Goal: Task Accomplishment & Management: Complete application form

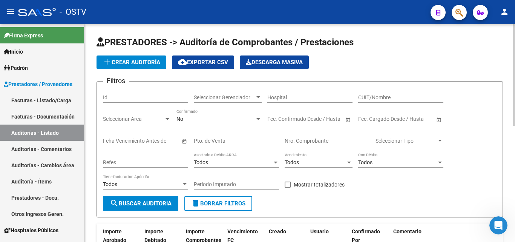
click at [132, 62] on span "add Crear Auditoría" at bounding box center [132, 62] width 58 height 7
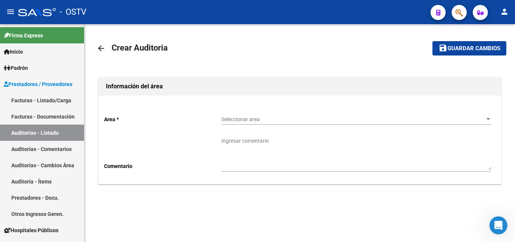
click at [235, 118] on span "Seleccionar area" at bounding box center [352, 119] width 263 height 6
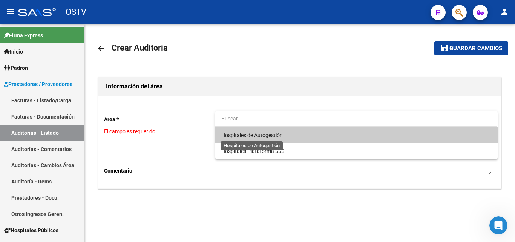
click at [265, 137] on span "Hospitales de Autogestión" at bounding box center [251, 135] width 61 height 6
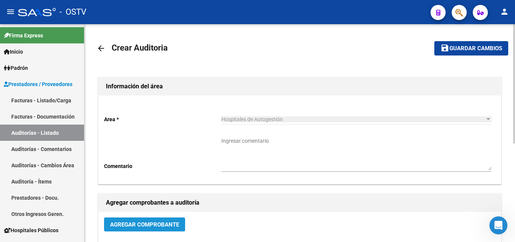
click at [154, 221] on span "Agregar Comprobante" at bounding box center [144, 224] width 69 height 7
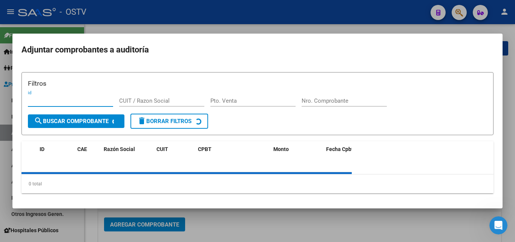
click at [311, 103] on form "Filtros id CUIT / Razon Social Pto. Venta Nro. Comprobante search Buscar Compro…" at bounding box center [258, 103] width 472 height 63
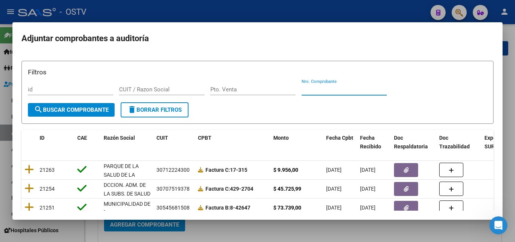
paste input "33137"
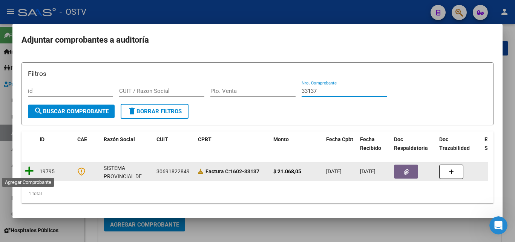
type input "33137"
click at [28, 169] on icon at bounding box center [29, 171] width 9 height 11
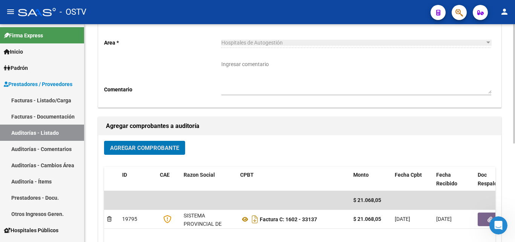
scroll to position [113, 0]
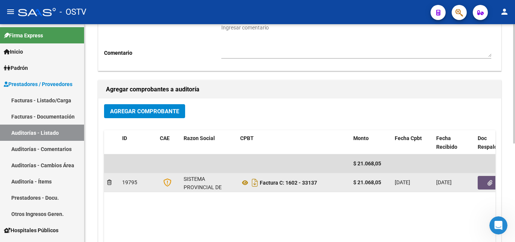
click at [487, 182] on button "button" at bounding box center [490, 183] width 24 height 14
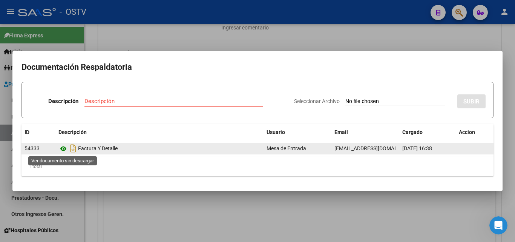
click at [65, 149] on icon at bounding box center [63, 148] width 10 height 9
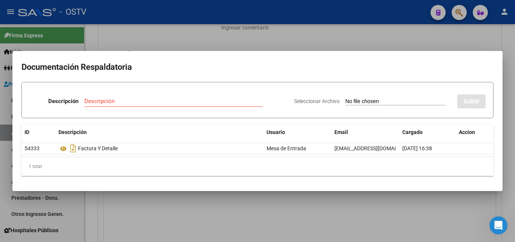
click at [341, 214] on div at bounding box center [257, 121] width 515 height 242
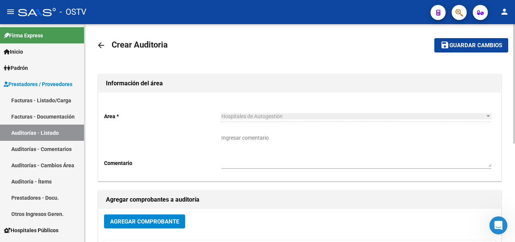
scroll to position [0, 0]
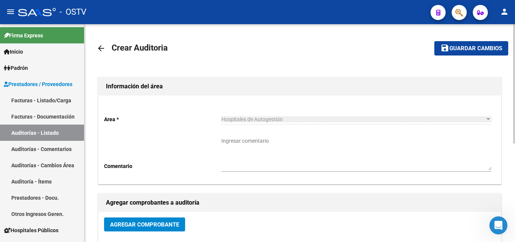
click at [462, 50] on span "Guardar cambios" at bounding box center [476, 48] width 53 height 7
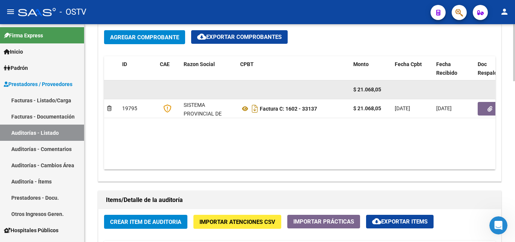
scroll to position [453, 0]
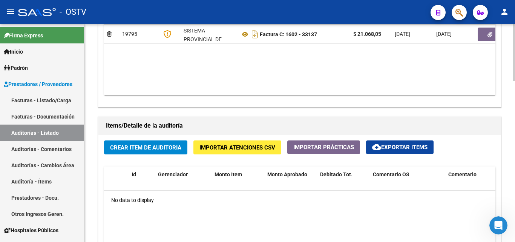
click at [157, 151] on span "Crear Item de Auditoria" at bounding box center [145, 147] width 71 height 7
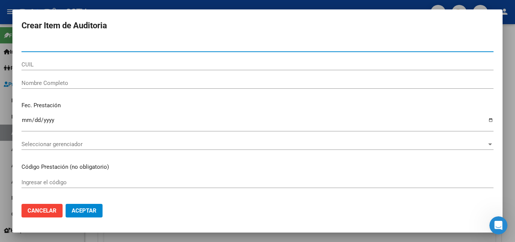
paste input "38185205"
type input "38185205"
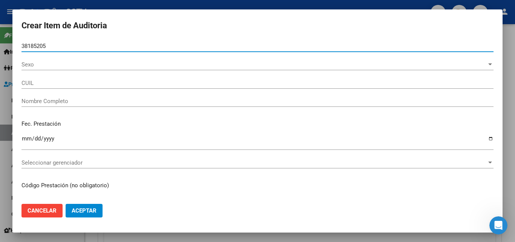
type input "23381852059"
type input "[PERSON_NAME] [PERSON_NAME]"
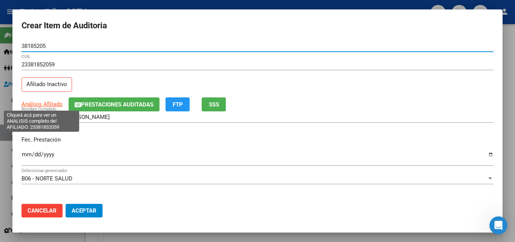
type input "38185205"
click at [46, 104] on span "Análisis Afiliado" at bounding box center [42, 104] width 41 height 7
